Goal: Task Accomplishment & Management: Manage account settings

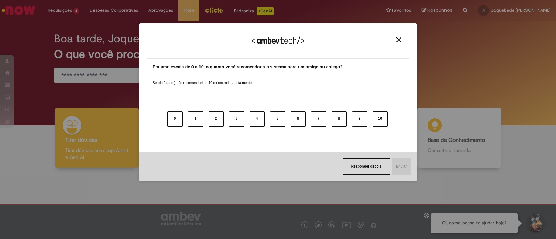
click at [397, 44] on div "Agradecemos seu feedback!" at bounding box center [277, 45] width 261 height 27
click at [399, 41] on img "Close" at bounding box center [398, 39] width 5 height 5
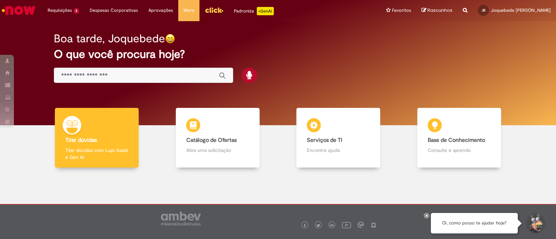
click at [447, 56] on h2 "O que você procura hoje?" at bounding box center [278, 54] width 448 height 12
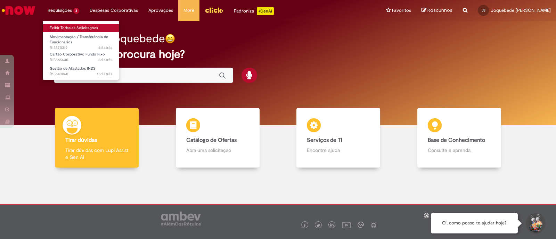
click at [81, 28] on link "Exibir Todas as Solicitações" at bounding box center [81, 28] width 76 height 8
click at [80, 28] on link "Exibir Todas as Solicitações" at bounding box center [81, 28] width 76 height 8
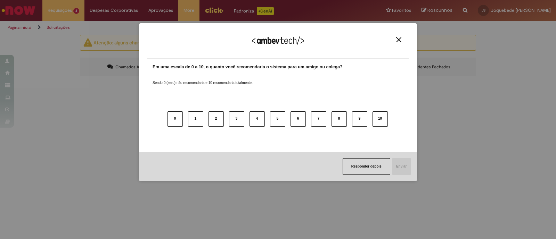
click at [396, 41] on button "Close" at bounding box center [398, 40] width 9 height 6
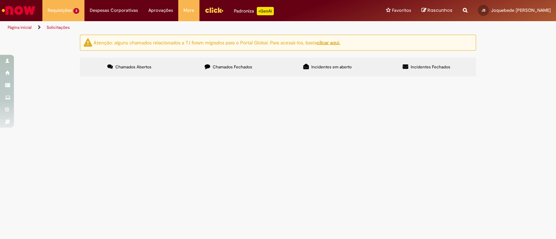
click at [0, 0] on span "Gestão de Afastados INSS" at bounding box center [0, 0] width 0 height 0
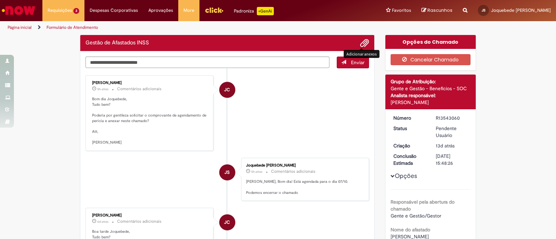
click at [360, 44] on span "Adicionar anexos" at bounding box center [364, 43] width 8 height 8
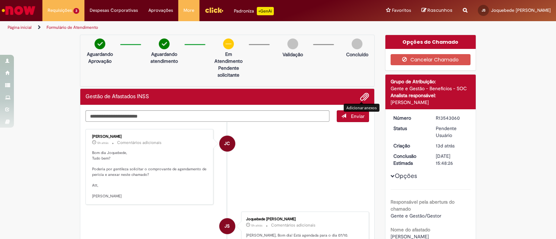
click at [361, 99] on span "Adicionar anexos" at bounding box center [364, 97] width 8 height 8
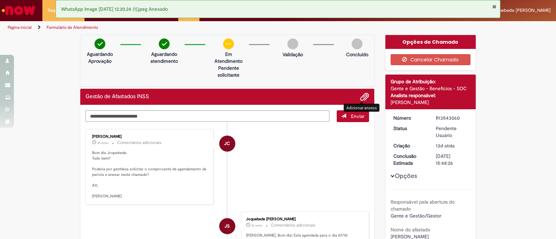
click at [495, 6] on button "Fechar Notificação" at bounding box center [494, 7] width 5 height 6
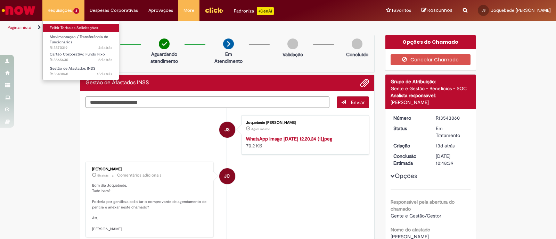
click at [78, 27] on link "Exibir Todas as Solicitações" at bounding box center [81, 28] width 76 height 8
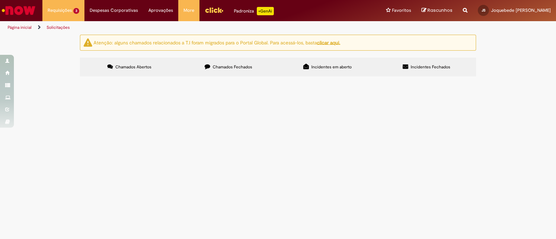
click at [0, 0] on span "Movimentação / Transferência de Funcionários" at bounding box center [0, 0] width 0 height 0
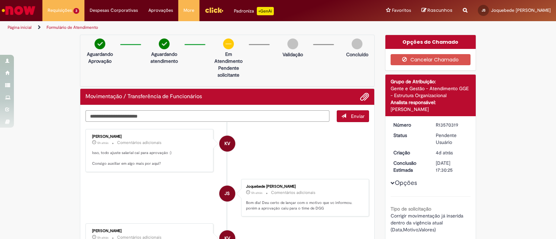
click at [129, 117] on textarea "Digite sua mensagem aqui..." at bounding box center [207, 116] width 244 height 12
type textarea "**********"
click at [351, 117] on span "Enviar" at bounding box center [358, 116] width 14 height 6
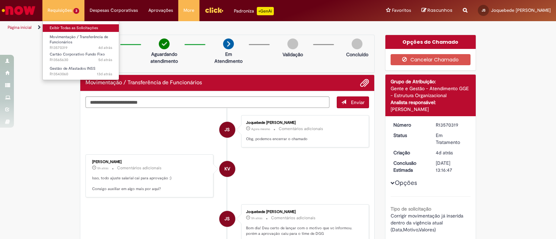
click at [66, 28] on link "Exibir Todas as Solicitações" at bounding box center [81, 28] width 76 height 8
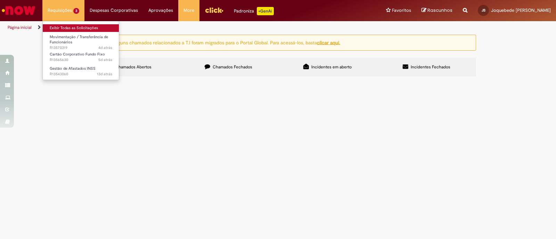
click at [78, 26] on link "Exibir Todas as Solicitações" at bounding box center [81, 28] width 76 height 8
